Goal: Task Accomplishment & Management: Complete application form

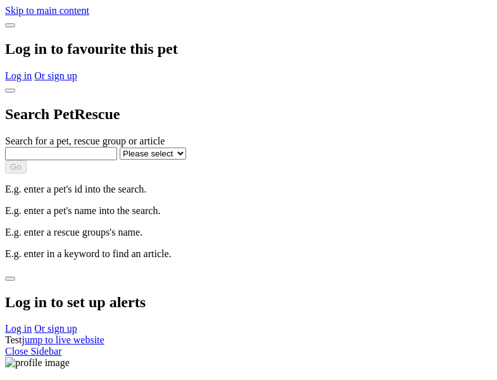
select select
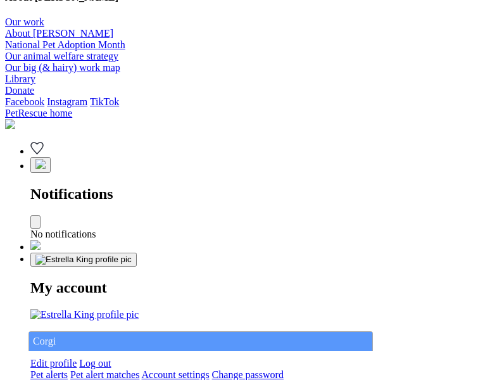
type input "Corgi"
select select "844268919"
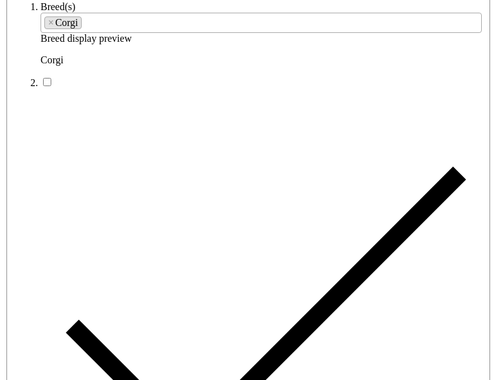
type input "[PERSON_NAME][STREET_ADDRESS]"
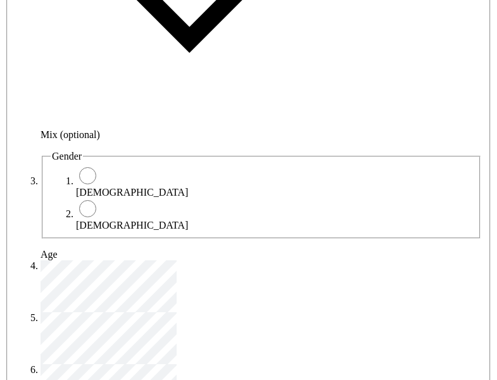
type input "14FEO934M45O193"
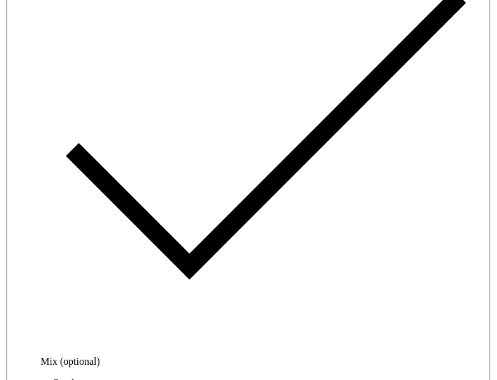
radio input "true"
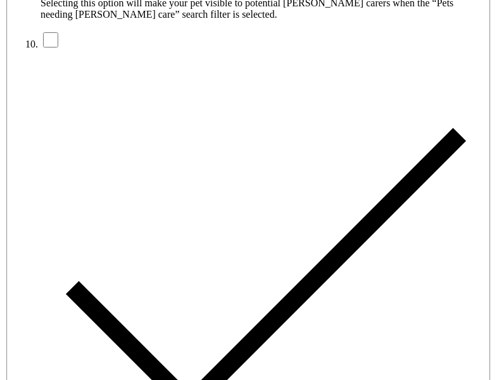
type input "Please wait..."
